Goal: Find specific page/section: Find specific page/section

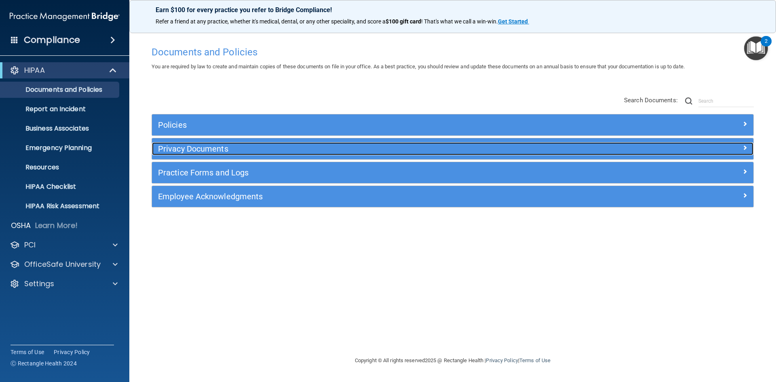
click at [243, 153] on h5 "Privacy Documents" at bounding box center [377, 148] width 439 height 9
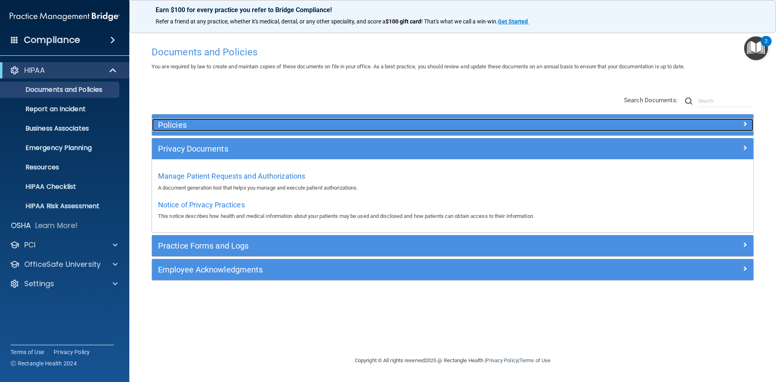
click at [245, 128] on h5 "Policies" at bounding box center [377, 124] width 439 height 9
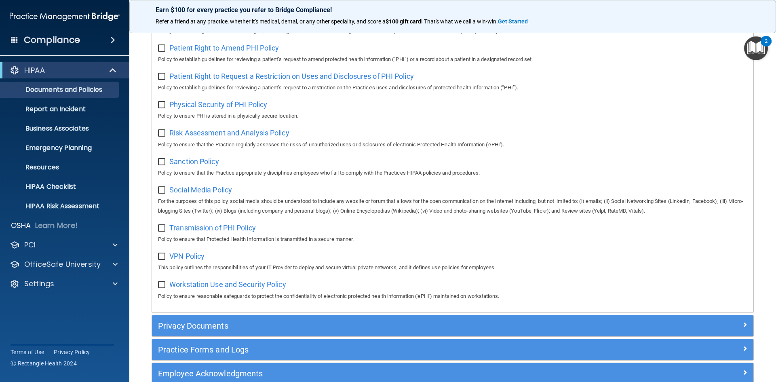
scroll to position [526, 0]
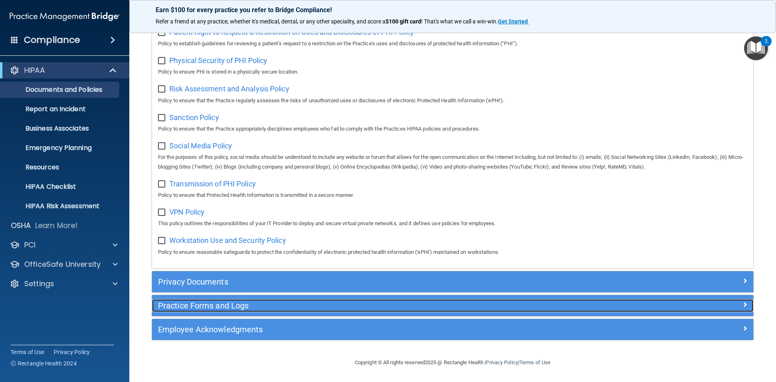
click at [263, 306] on h5 "Practice Forms and Logs" at bounding box center [377, 305] width 439 height 9
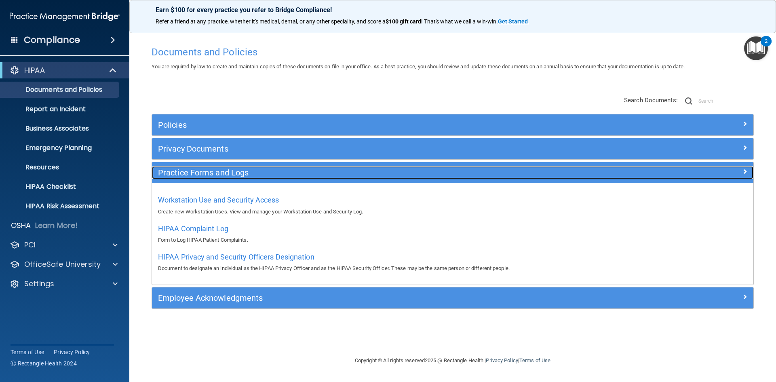
scroll to position [0, 0]
click at [274, 172] on h5 "Practice Forms and Logs" at bounding box center [377, 172] width 439 height 9
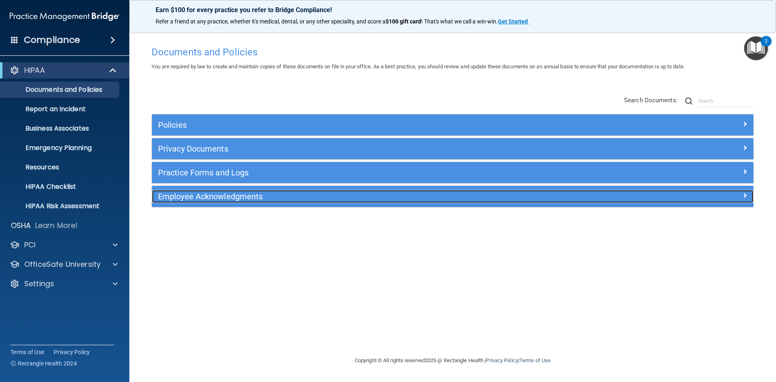
click at [274, 195] on h5 "Employee Acknowledgments" at bounding box center [377, 196] width 439 height 9
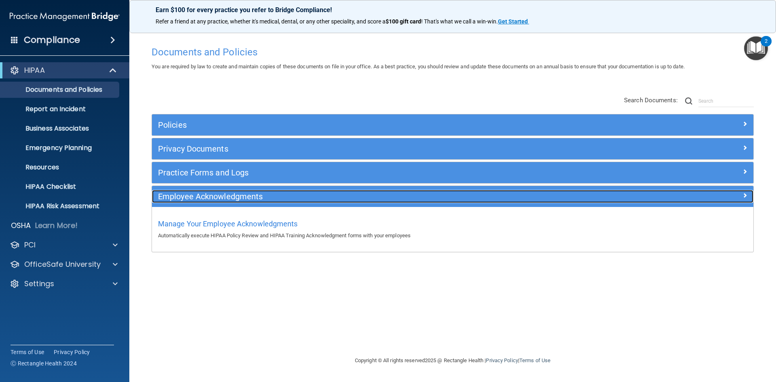
click at [274, 195] on h5 "Employee Acknowledgments" at bounding box center [377, 196] width 439 height 9
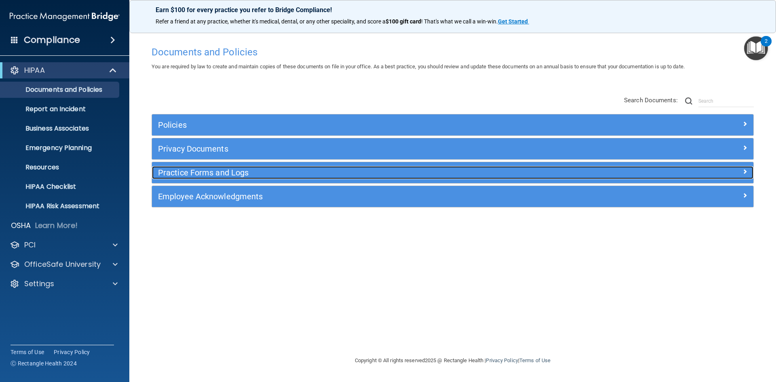
click at [274, 177] on h5 "Practice Forms and Logs" at bounding box center [377, 172] width 439 height 9
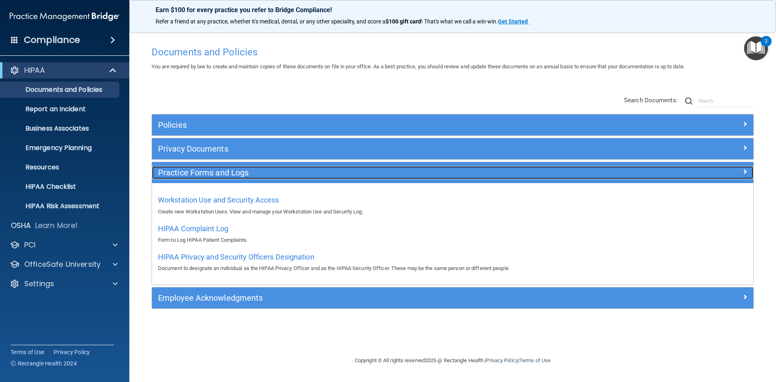
click at [274, 177] on h5 "Practice Forms and Logs" at bounding box center [377, 172] width 439 height 9
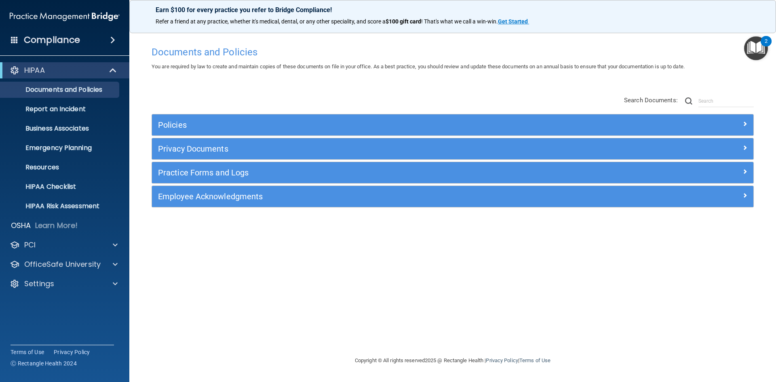
click at [114, 42] on span at bounding box center [112, 40] width 5 height 10
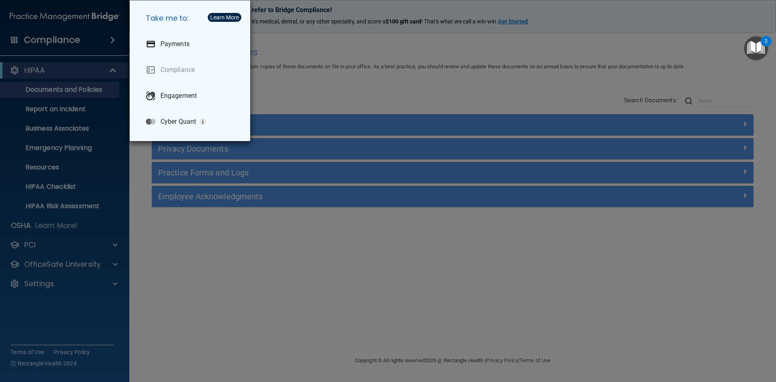
click at [275, 95] on div "Take me to: Payments Compliance Engagement Cyber Quant" at bounding box center [388, 191] width 776 height 382
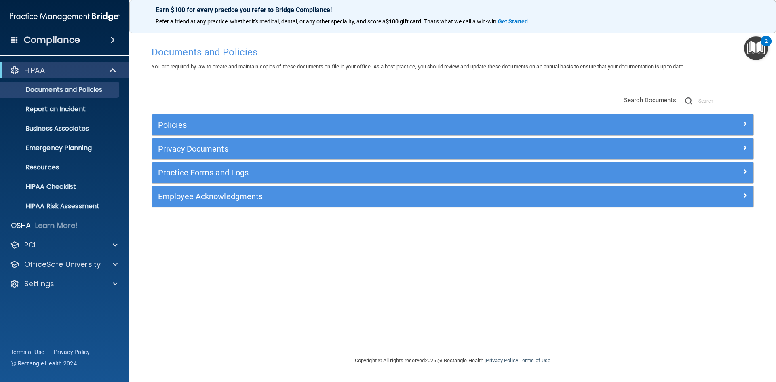
click at [98, 39] on div "Compliance" at bounding box center [64, 40] width 129 height 18
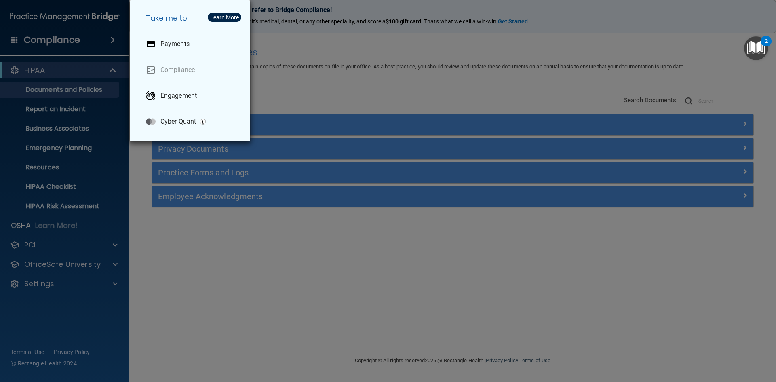
click at [272, 100] on div "Take me to: Payments Compliance Engagement Cyber Quant" at bounding box center [388, 191] width 776 height 382
